Goal: Find specific page/section: Find specific page/section

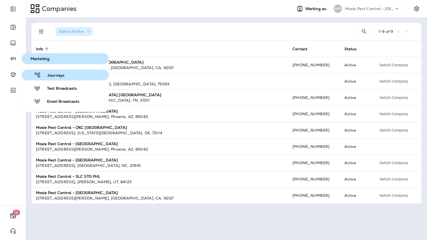
click at [46, 78] on span "Journeys" at bounding box center [53, 75] width 24 height 5
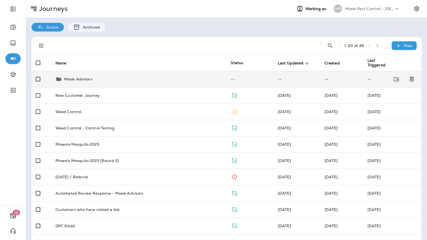
click at [87, 75] on td "Moxie Advisors" at bounding box center [139, 79] width 176 height 16
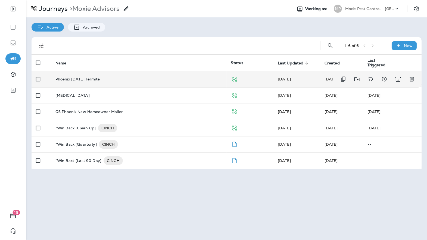
click at [100, 81] on p "Phoenix [DATE] Termite" at bounding box center [77, 79] width 44 height 4
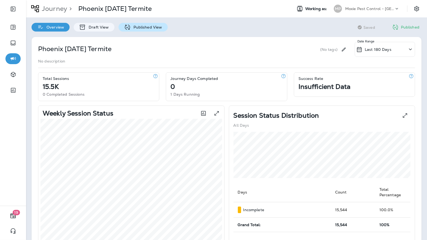
click at [149, 28] on p "Published View" at bounding box center [147, 27] width 32 height 4
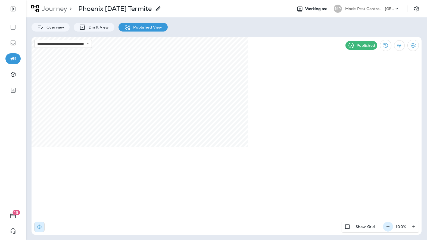
click at [390, 228] on icon "button" at bounding box center [388, 226] width 6 height 5
click at [390, 228] on icon "button" at bounding box center [391, 226] width 6 height 5
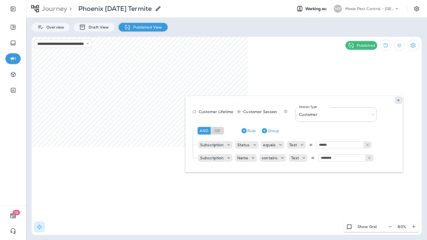
click at [399, 99] on icon at bounding box center [398, 100] width 3 height 3
click at [398, 98] on button at bounding box center [399, 100] width 6 height 6
click at [399, 101] on use at bounding box center [399, 100] width 2 height 2
click at [401, 102] on button at bounding box center [399, 100] width 6 height 6
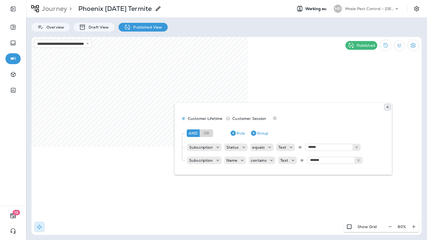
click at [388, 106] on icon at bounding box center [387, 107] width 3 height 3
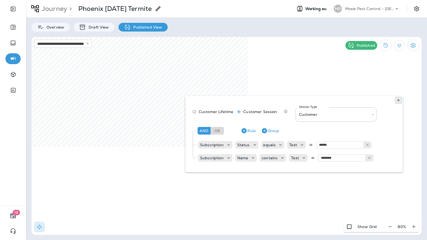
click at [400, 101] on icon at bounding box center [398, 100] width 3 height 3
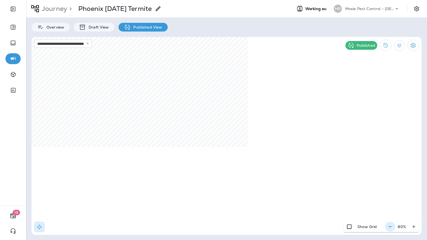
click at [392, 226] on icon "button" at bounding box center [391, 226] width 6 height 5
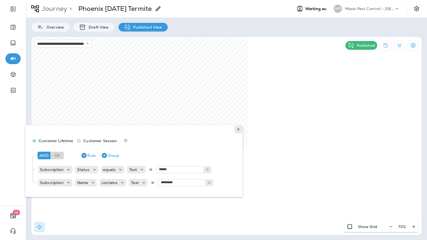
click at [240, 128] on button at bounding box center [239, 129] width 6 height 6
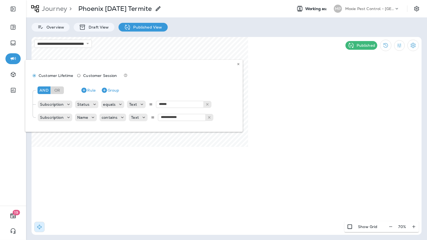
click at [241, 62] on div "**********" at bounding box center [134, 96] width 218 height 72
click at [238, 65] on icon at bounding box center [238, 64] width 3 height 3
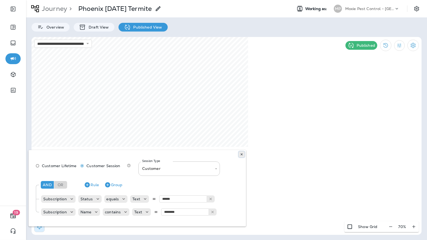
click at [244, 155] on button at bounding box center [242, 154] width 6 height 6
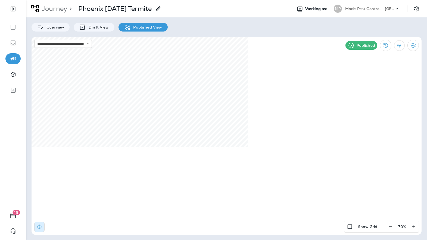
click at [376, 5] on div "Moxie Pest Control - [GEOGRAPHIC_DATA]" at bounding box center [369, 9] width 49 height 8
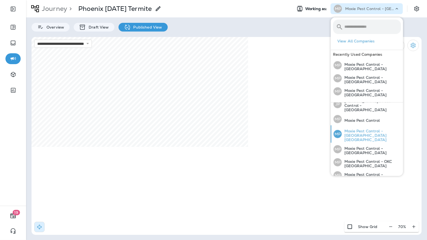
scroll to position [7, 0]
click at [366, 80] on p "Moxie Pest Control - [GEOGRAPHIC_DATA]" at bounding box center [371, 79] width 59 height 9
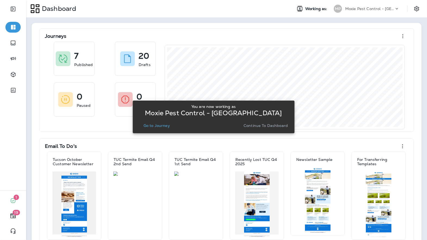
click at [151, 126] on p "Go to Journey" at bounding box center [157, 125] width 26 height 4
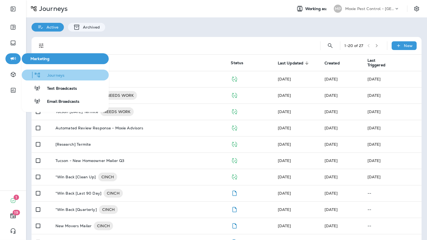
click at [58, 74] on span "Journeys" at bounding box center [53, 75] width 24 height 5
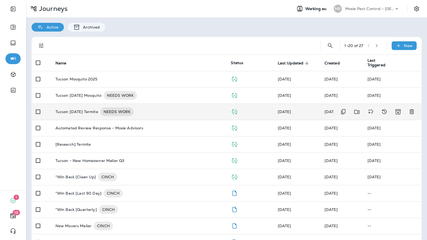
click at [174, 114] on div "Tucson [DATE] Termite NEEDS WORK" at bounding box center [138, 111] width 167 height 9
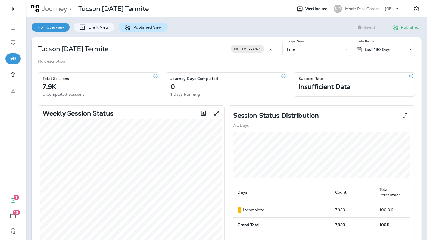
click at [145, 31] on div "Published View" at bounding box center [143, 27] width 49 height 9
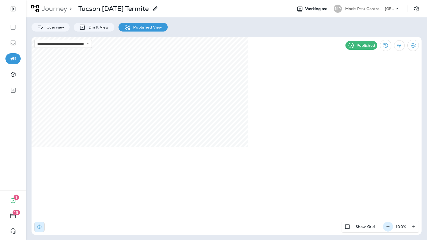
click at [389, 227] on icon "button" at bounding box center [388, 227] width 3 height 0
click at [389, 227] on icon "button" at bounding box center [391, 226] width 6 height 5
click at [263, 235] on use at bounding box center [263, 235] width 2 height 2
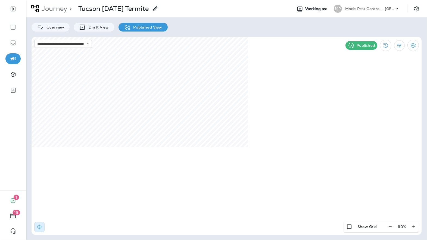
click at [380, 7] on p "Moxie Pest Control - [GEOGRAPHIC_DATA]" at bounding box center [369, 9] width 49 height 4
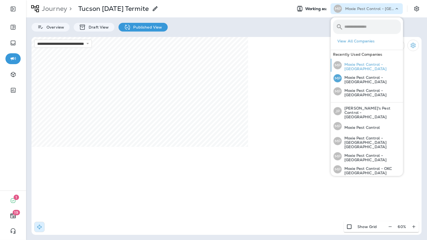
click at [371, 70] on div "MP Moxie Pest Control - [GEOGRAPHIC_DATA]" at bounding box center [368, 65] width 72 height 13
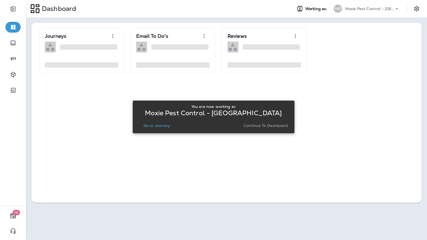
click at [155, 123] on p "Go to Journey" at bounding box center [157, 125] width 26 height 4
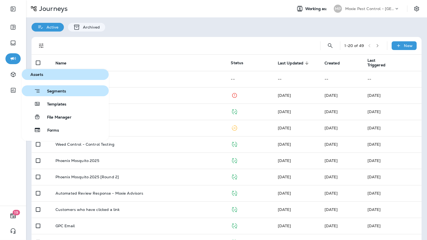
click at [55, 91] on span "Segments" at bounding box center [54, 91] width 26 height 5
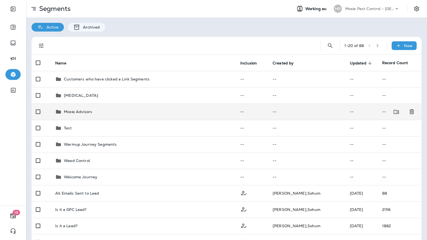
click at [90, 110] on p "Moxie Advisors" at bounding box center [78, 112] width 28 height 4
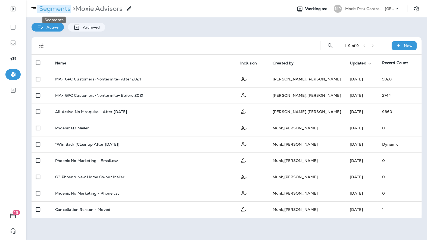
click at [49, 9] on p "Segments" at bounding box center [54, 9] width 34 height 8
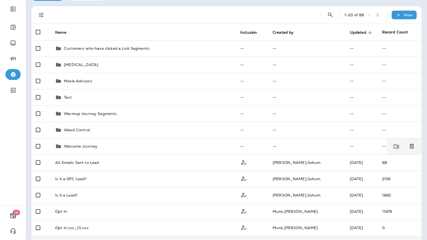
scroll to position [25, 0]
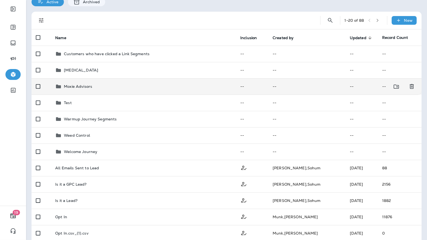
click at [119, 79] on td "Moxie Advisors" at bounding box center [143, 86] width 185 height 16
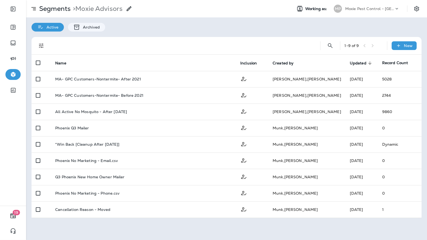
click at [374, 11] on div "Moxie Pest Control - [GEOGRAPHIC_DATA]" at bounding box center [369, 9] width 49 height 8
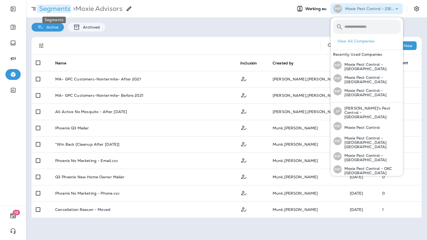
click at [57, 10] on p "Segments" at bounding box center [54, 9] width 34 height 8
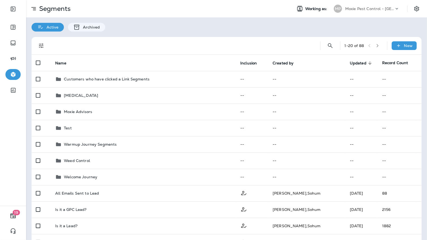
click at [377, 47] on button "button" at bounding box center [378, 46] width 8 height 8
click at [291, 25] on div "Active Archived" at bounding box center [226, 24] width 401 height 14
click at [300, 24] on div "Active Archived" at bounding box center [226, 24] width 401 height 14
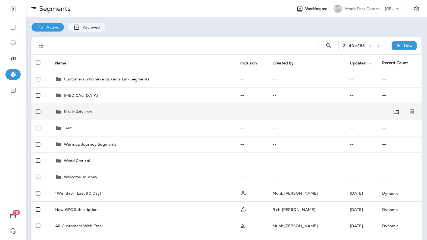
click at [123, 110] on div "Moxie Advisors" at bounding box center [143, 112] width 177 height 7
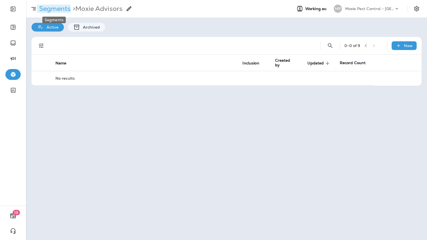
click at [53, 10] on p "Segments" at bounding box center [54, 9] width 34 height 8
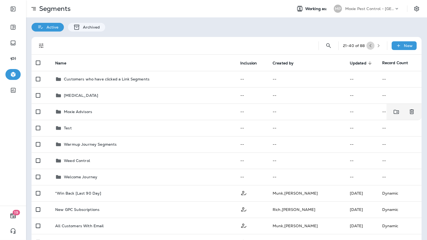
click at [370, 47] on icon "button" at bounding box center [371, 46] width 4 height 4
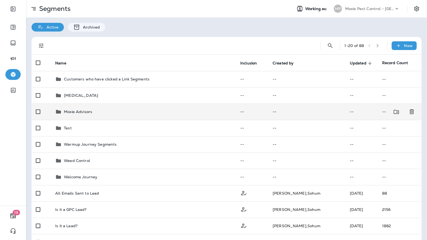
click at [147, 110] on div "Moxie Advisors" at bounding box center [143, 112] width 177 height 7
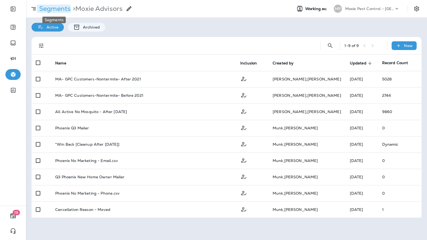
click at [56, 8] on p "Segments" at bounding box center [54, 9] width 34 height 8
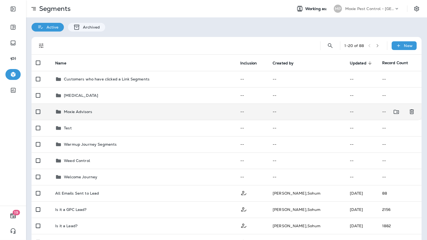
click at [149, 117] on td "Moxie Advisors" at bounding box center [143, 112] width 185 height 16
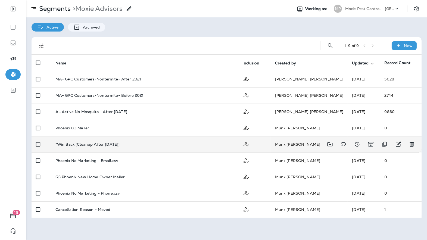
click at [178, 143] on div "*Win Back [Cleanup After [DATE]]" at bounding box center [144, 144] width 179 height 4
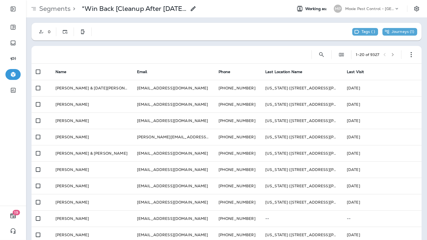
click at [390, 7] on p "Moxie Pest Control - [GEOGRAPHIC_DATA]" at bounding box center [369, 9] width 49 height 4
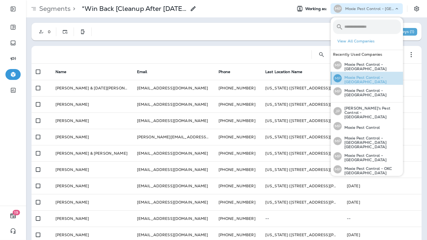
click at [372, 78] on p "Moxie Pest Control - [GEOGRAPHIC_DATA]" at bounding box center [371, 79] width 59 height 9
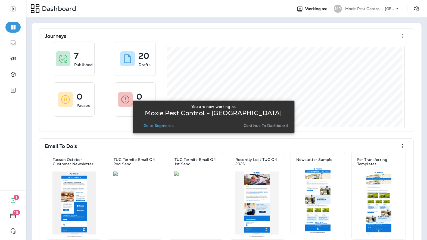
click at [162, 128] on p "Go to Segments" at bounding box center [159, 125] width 30 height 4
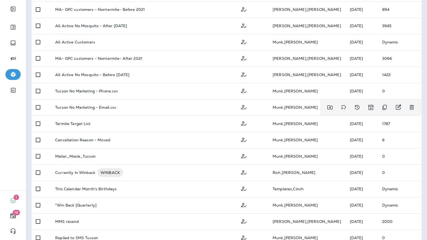
scroll to position [162, 0]
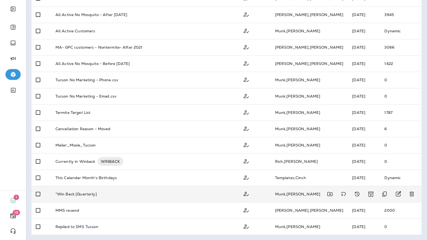
click at [132, 195] on div "*Win Back [Quarterly]" at bounding box center [144, 194] width 179 height 4
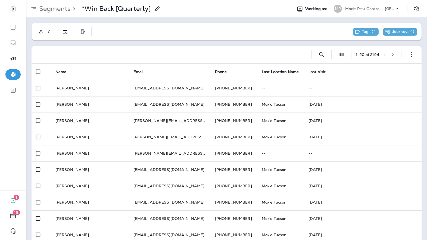
click at [359, 11] on div "Moxie Pest Control - [GEOGRAPHIC_DATA]" at bounding box center [369, 9] width 49 height 8
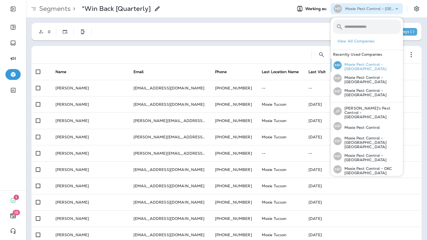
click at [369, 68] on p "Moxie Pest Control - [GEOGRAPHIC_DATA]" at bounding box center [371, 66] width 59 height 9
